Goal: Understand process/instructions: Learn how to perform a task or action

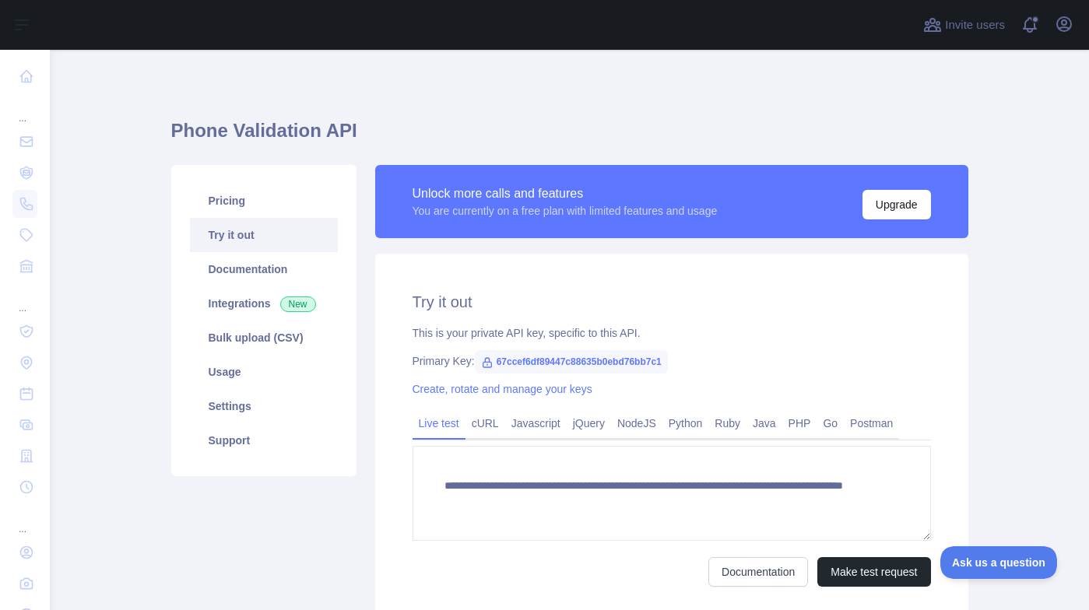
click at [483, 362] on icon at bounding box center [487, 362] width 9 height 9
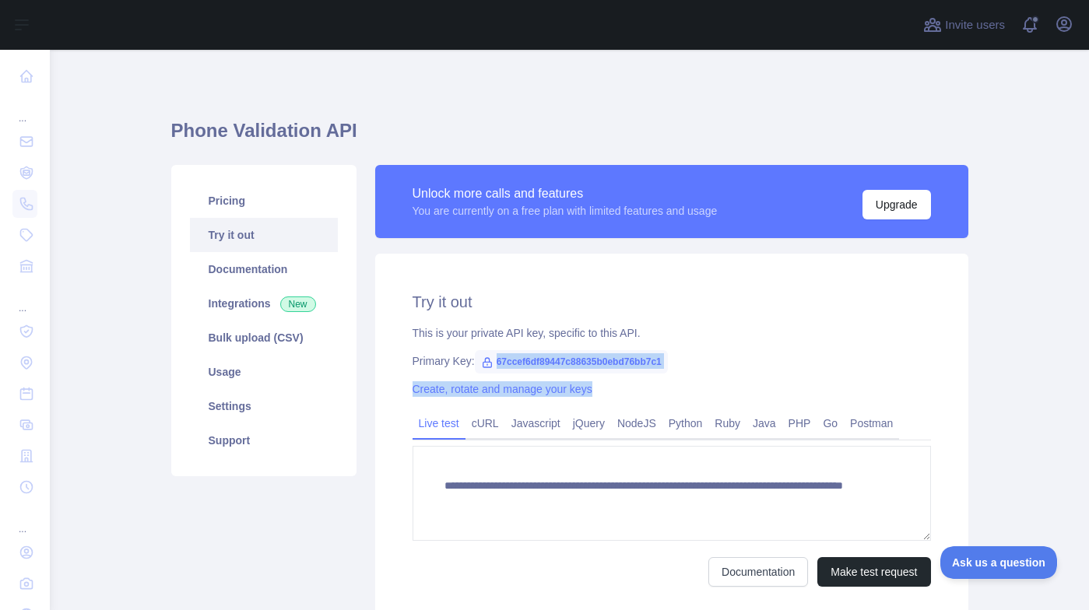
drag, startPoint x: 487, startPoint y: 361, endPoint x: 711, endPoint y: 371, distance: 223.6
click at [525, 371] on div "**********" at bounding box center [671, 439] width 593 height 370
click at [525, 366] on div "Primary Key: 67ccef6df89447c88635b0ebd76bb7c1" at bounding box center [671, 361] width 518 height 16
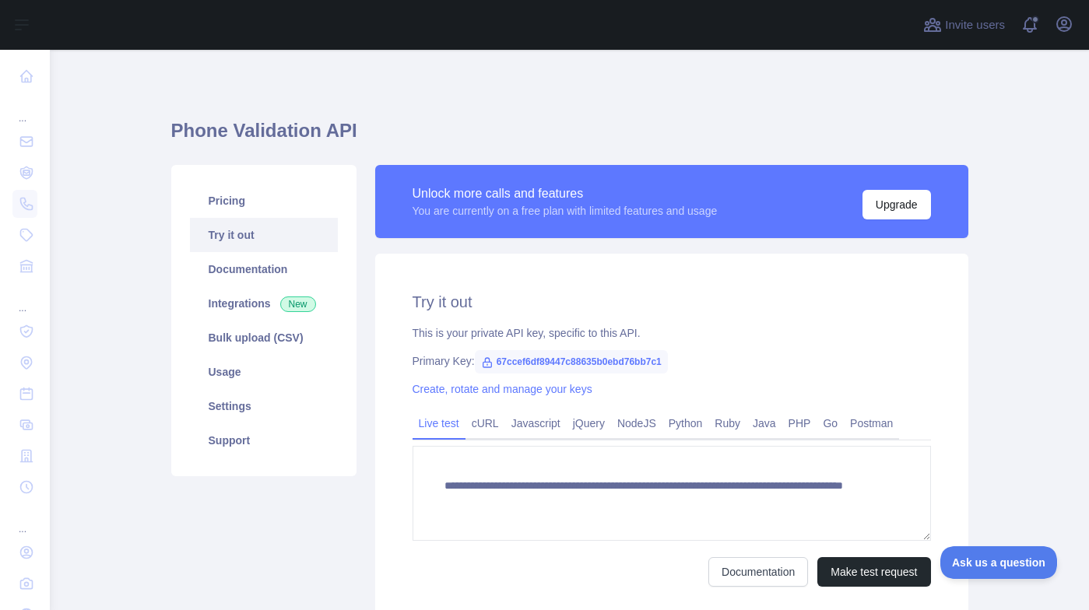
click at [525, 361] on span "67ccef6df89447c88635b0ebd76bb7c1" at bounding box center [571, 361] width 193 height 23
copy span "67ccef6df89447c88635b0ebd76bb7c1"
click at [525, 373] on div "**********" at bounding box center [671, 439] width 593 height 370
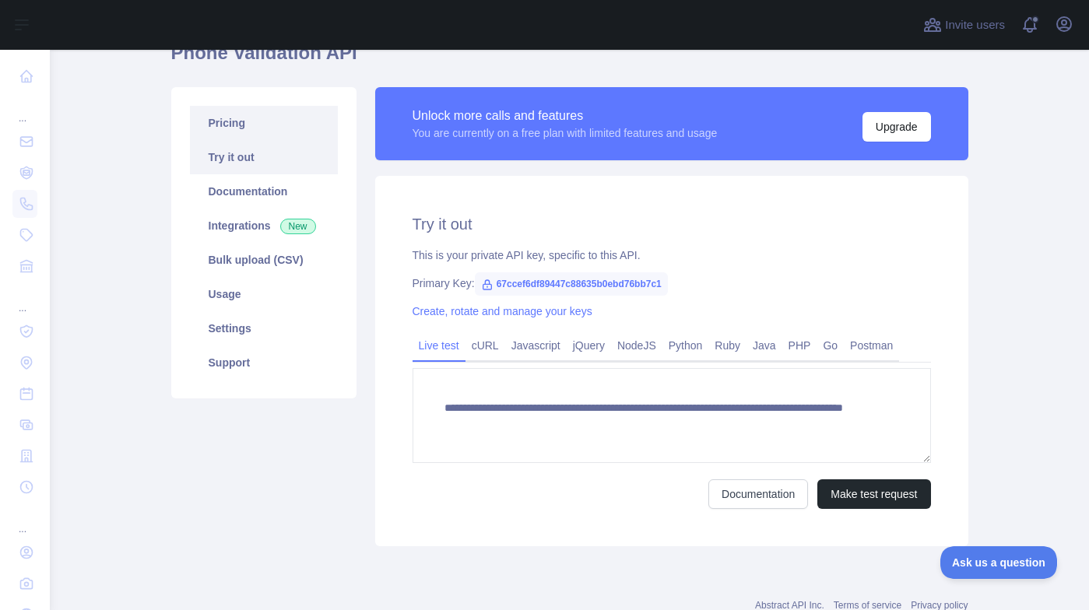
click at [233, 129] on link "Pricing" at bounding box center [264, 123] width 148 height 34
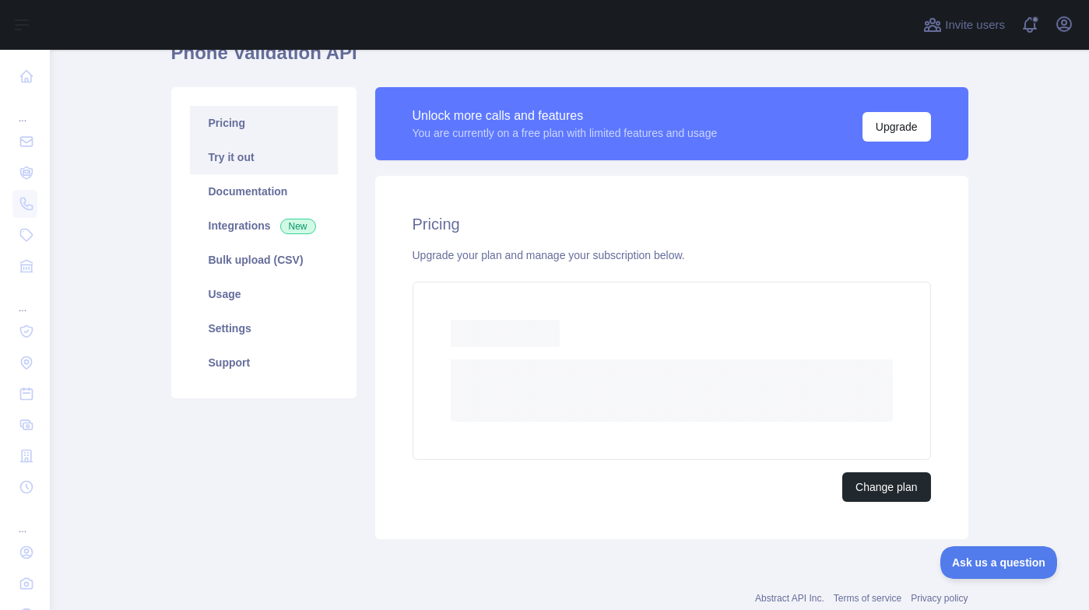
click at [251, 149] on link "Try it out" at bounding box center [264, 157] width 148 height 34
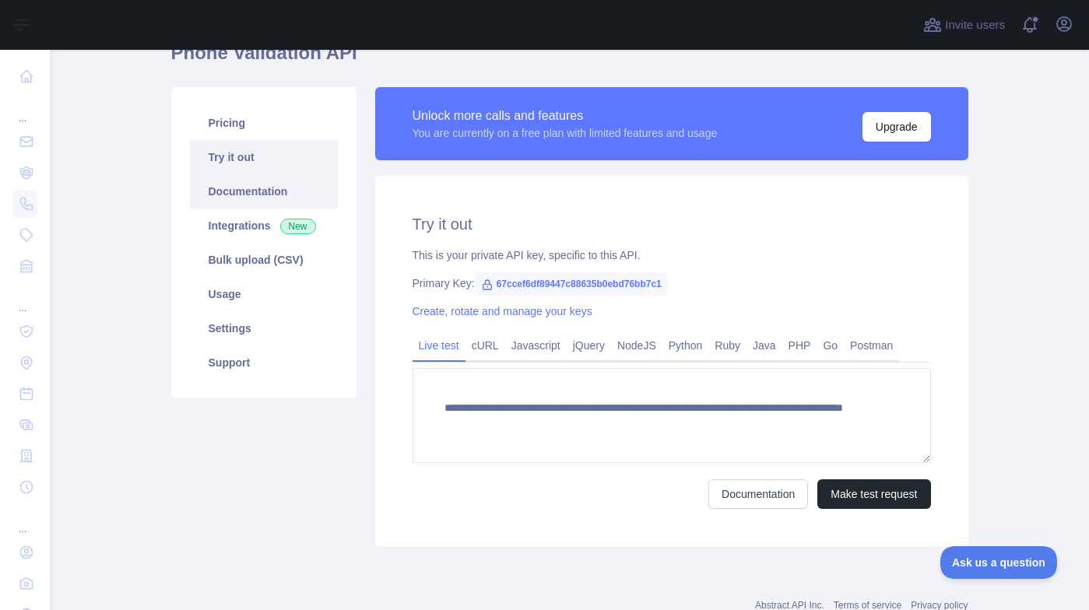
click at [271, 204] on link "Documentation" at bounding box center [264, 191] width 148 height 34
click at [481, 286] on icon at bounding box center [487, 285] width 12 height 12
click at [483, 285] on icon at bounding box center [487, 284] width 9 height 9
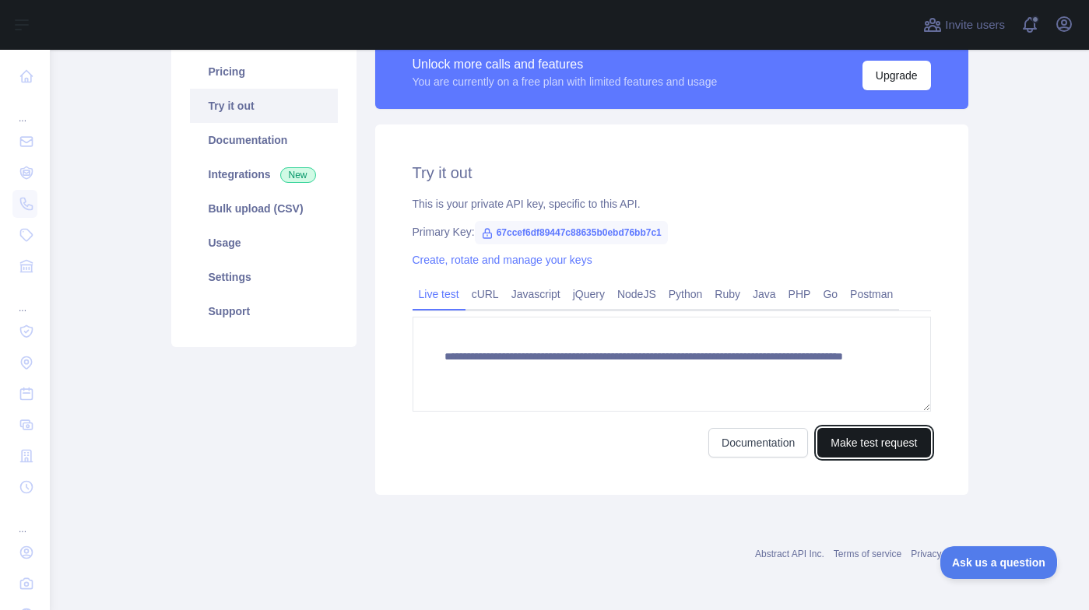
click at [525, 448] on button "Make test request" at bounding box center [873, 443] width 113 height 30
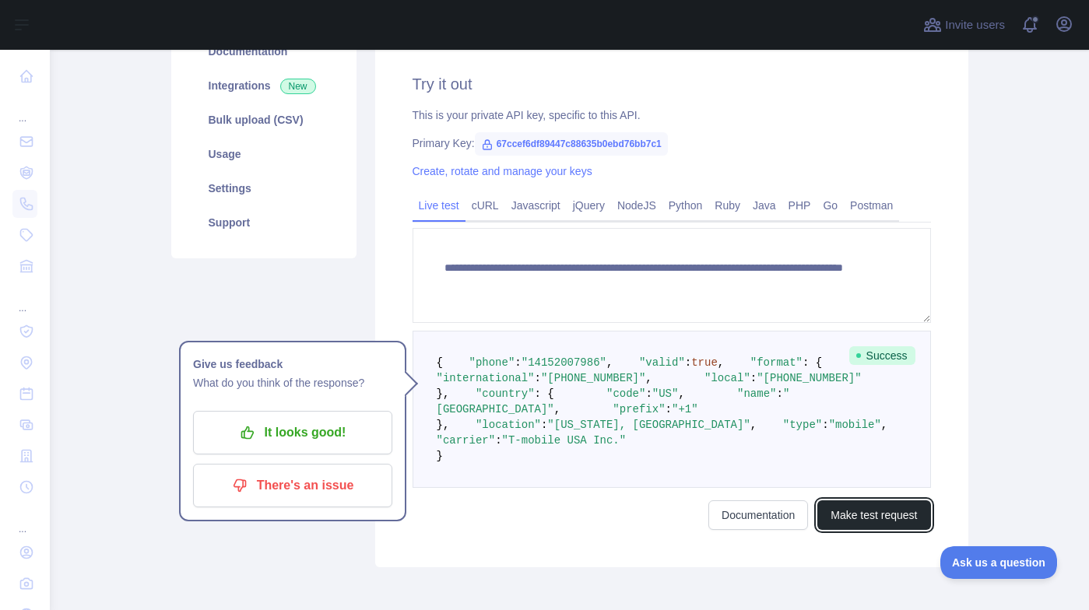
scroll to position [197, 0]
